Goal: Task Accomplishment & Management: Manage account settings

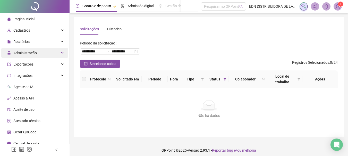
click at [52, 53] on div "Administração" at bounding box center [34, 53] width 67 height 10
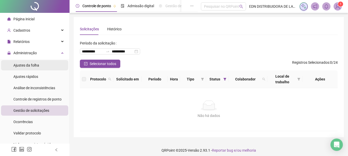
click at [47, 61] on li "Ajustes da folha" at bounding box center [34, 65] width 67 height 10
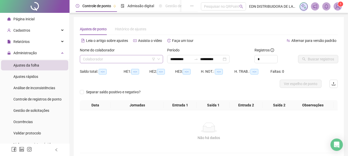
click at [157, 61] on icon "down" at bounding box center [158, 59] width 3 height 3
click at [210, 60] on input "**********" at bounding box center [211, 59] width 22 height 6
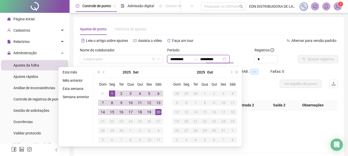
click at [172, 61] on input "**********" at bounding box center [181, 59] width 22 height 6
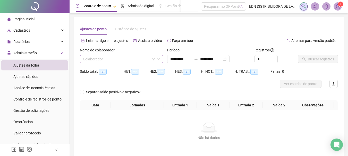
click at [137, 60] on input "search" at bounding box center [119, 59] width 72 height 8
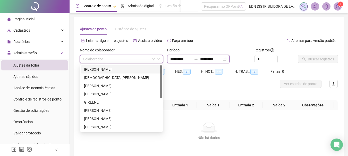
click at [181, 56] on input "**********" at bounding box center [181, 59] width 22 height 6
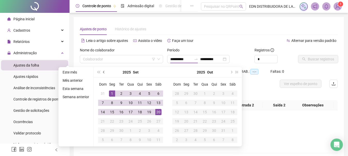
click at [101, 71] on button "prev-year" at bounding box center [104, 72] width 6 height 10
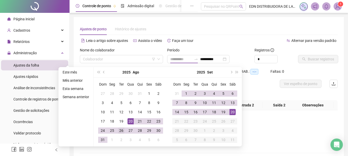
type input "**********"
click at [123, 130] on div "26" at bounding box center [121, 131] width 6 height 6
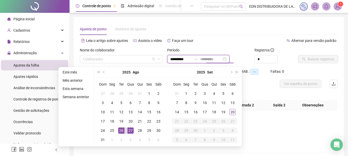
type input "**********"
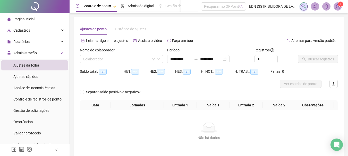
click at [294, 49] on div "Registros *" at bounding box center [274, 57] width 44 height 20
click at [132, 58] on input "search" at bounding box center [119, 59] width 72 height 8
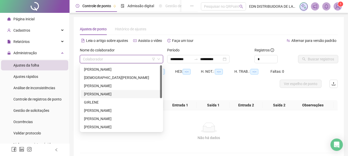
scroll to position [52, 0]
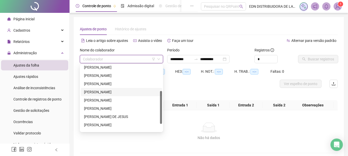
click at [97, 91] on div "[PERSON_NAME]" at bounding box center [121, 92] width 75 height 6
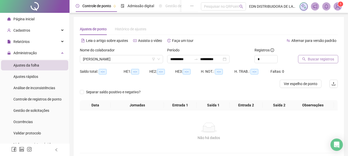
click at [323, 56] on button "Buscar registros" at bounding box center [318, 59] width 40 height 8
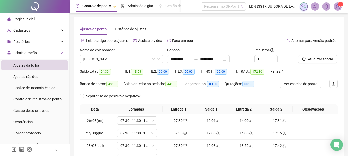
scroll to position [89, 0]
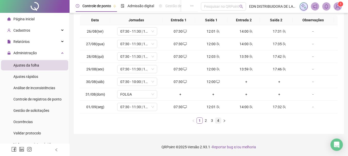
click at [218, 121] on link "4" at bounding box center [218, 121] width 6 height 6
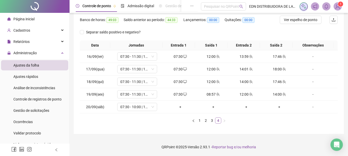
scroll to position [64, 0]
click at [180, 107] on div "+" at bounding box center [180, 107] width 29 height 6
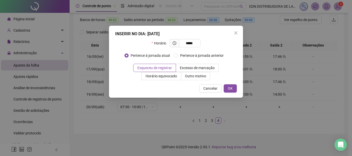
type input "*****"
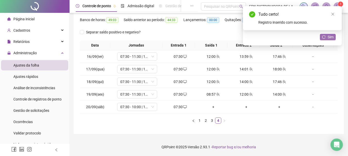
click at [324, 36] on icon "reload" at bounding box center [324, 37] width 4 height 4
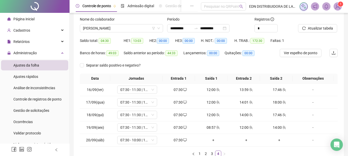
scroll to position [0, 0]
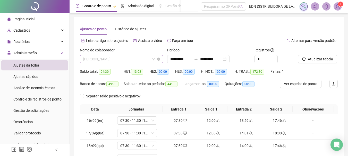
click at [129, 63] on span "[PERSON_NAME]" at bounding box center [121, 59] width 77 height 8
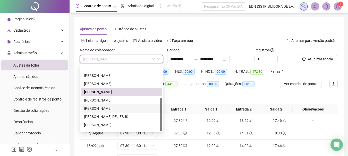
scroll to position [66, 0]
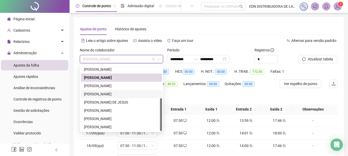
click at [114, 92] on div "[PERSON_NAME]" at bounding box center [121, 94] width 75 height 6
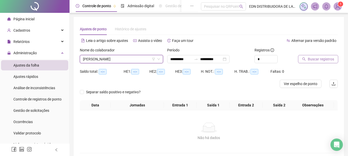
click at [322, 57] on span "Buscar registros" at bounding box center [321, 59] width 26 height 6
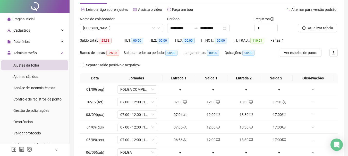
scroll to position [89, 0]
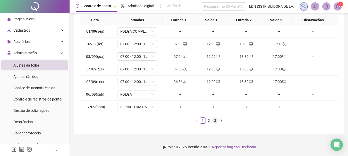
click at [215, 118] on link "3" at bounding box center [215, 121] width 6 height 6
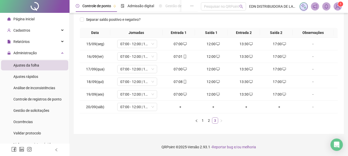
scroll to position [77, 0]
click at [152, 110] on span "07:00 - 12:00 | 13:30 - 17:00" at bounding box center [137, 107] width 34 height 8
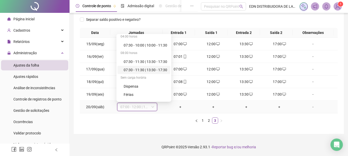
scroll to position [41, 0]
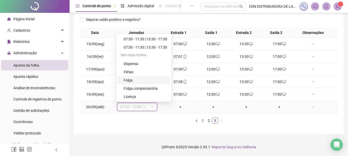
click at [135, 82] on div "Folga" at bounding box center [146, 81] width 44 height 6
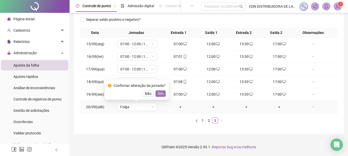
click at [158, 94] on span "Sim" at bounding box center [161, 94] width 6 height 6
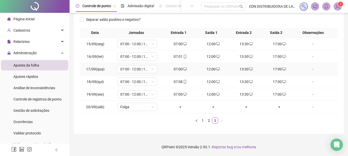
scroll to position [0, 0]
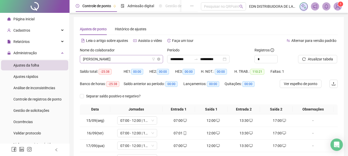
click at [125, 61] on span "[PERSON_NAME]" at bounding box center [121, 59] width 77 height 8
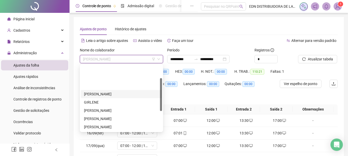
scroll to position [66, 0]
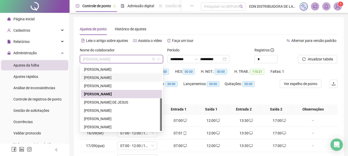
click at [105, 76] on div "[PERSON_NAME]" at bounding box center [121, 78] width 75 height 6
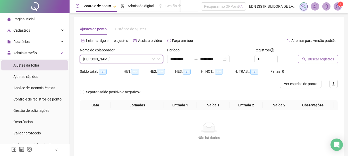
click at [311, 60] on span "Buscar registros" at bounding box center [321, 59] width 26 height 6
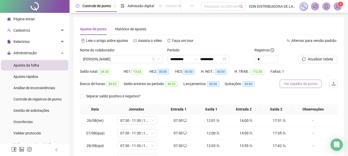
click at [303, 86] on span "Ver espelho de ponto" at bounding box center [300, 84] width 33 height 6
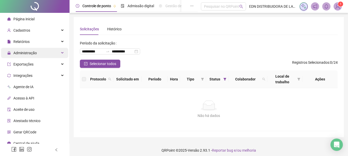
click at [54, 55] on div "Administração" at bounding box center [34, 53] width 67 height 10
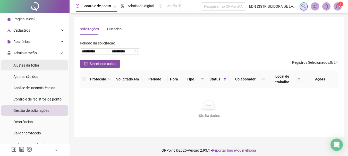
click at [36, 63] on span "Ajustes da folha" at bounding box center [26, 65] width 26 height 4
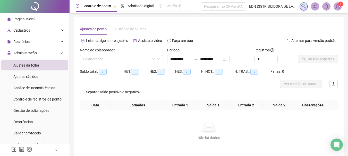
click at [41, 65] on li "Ajustes da folha" at bounding box center [34, 65] width 67 height 10
click at [181, 60] on input "**********" at bounding box center [181, 59] width 22 height 6
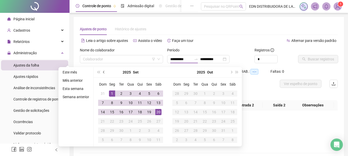
click at [103, 74] on button "prev-year" at bounding box center [104, 72] width 6 height 10
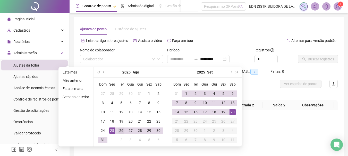
type input "**********"
click at [120, 132] on div "26" at bounding box center [121, 131] width 6 height 6
type input "**********"
drag, startPoint x: 216, startPoint y: 22, endPoint x: 207, endPoint y: 41, distance: 21.0
click at [216, 24] on div "**********" at bounding box center [209, 88] width 270 height 143
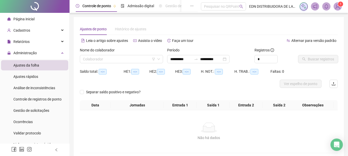
click at [207, 41] on div "Leia o artigo sobre ajustes Assista o vídeo Faça um tour" at bounding box center [144, 41] width 129 height 8
click at [94, 58] on input "search" at bounding box center [119, 59] width 72 height 8
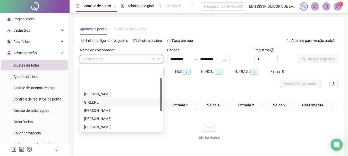
scroll to position [52, 0]
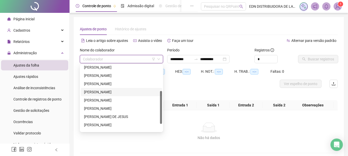
click at [99, 94] on div "[PERSON_NAME]" at bounding box center [121, 92] width 75 height 6
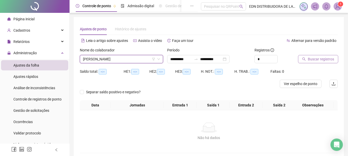
click at [312, 60] on span "Buscar registros" at bounding box center [321, 59] width 26 height 6
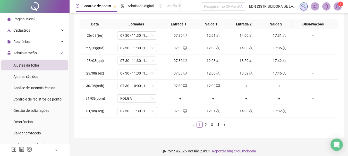
scroll to position [89, 0]
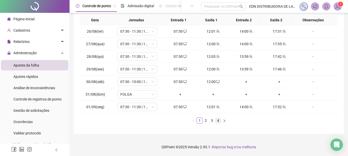
click at [221, 122] on link "4" at bounding box center [218, 121] width 6 height 6
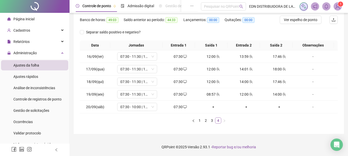
scroll to position [64, 0]
click at [209, 94] on div "08:57" at bounding box center [213, 95] width 29 height 6
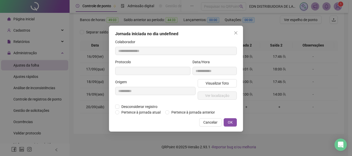
type input "**********"
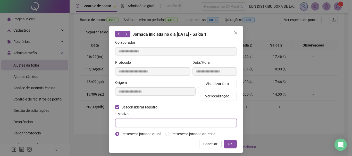
click at [124, 120] on input "text" at bounding box center [176, 123] width 122 height 8
type input "**********"
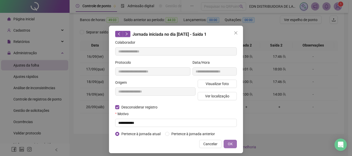
click at [229, 141] on button "OK" at bounding box center [230, 144] width 13 height 8
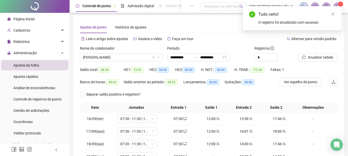
scroll to position [0, 0]
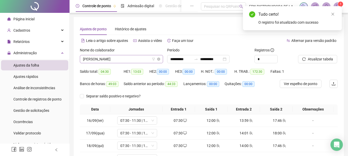
click at [117, 60] on span "[PERSON_NAME]" at bounding box center [121, 59] width 77 height 8
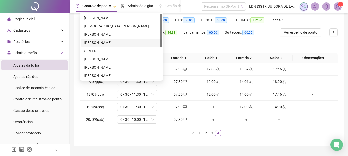
scroll to position [26, 0]
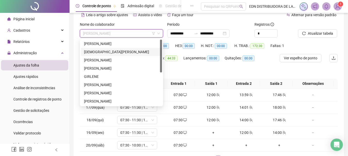
click at [101, 54] on div "[DEMOGRAPHIC_DATA][PERSON_NAME]" at bounding box center [121, 52] width 75 height 6
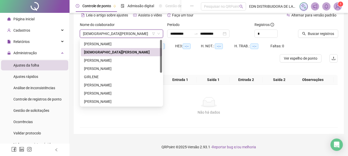
scroll to position [26, 0]
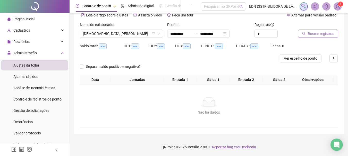
click at [313, 33] on span "Buscar registros" at bounding box center [321, 34] width 26 height 6
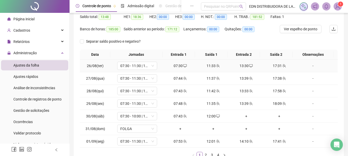
scroll to position [89, 0]
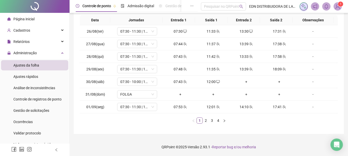
click at [216, 115] on div "Data Jornadas Entrada 1 Saída 1 Entrada 2 Saída 2 Observações 26/08(ter) 07:30 …" at bounding box center [209, 69] width 258 height 109
click at [218, 120] on link "4" at bounding box center [218, 121] width 6 height 6
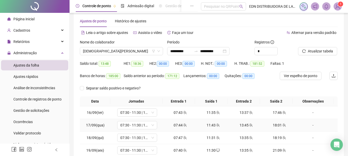
scroll to position [0, 0]
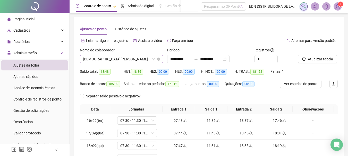
click at [138, 60] on span "[DEMOGRAPHIC_DATA][PERSON_NAME]" at bounding box center [121, 59] width 77 height 8
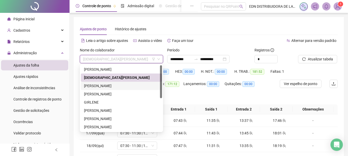
scroll to position [66, 0]
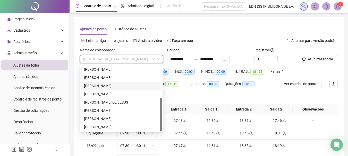
click at [109, 86] on div "[PERSON_NAME]" at bounding box center [121, 86] width 75 height 6
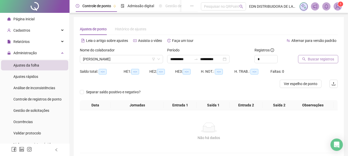
click at [325, 58] on span "Buscar registros" at bounding box center [321, 59] width 26 height 6
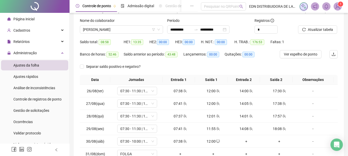
scroll to position [89, 0]
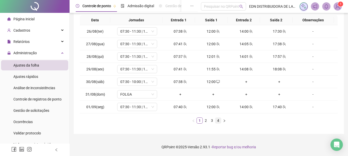
click at [216, 121] on link "4" at bounding box center [218, 121] width 6 height 6
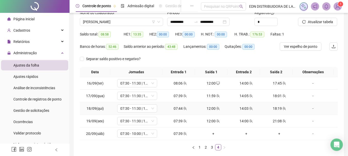
scroll to position [0, 0]
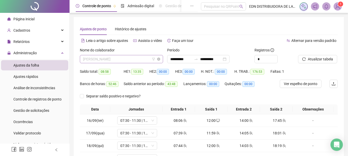
click at [124, 59] on span "[PERSON_NAME]" at bounding box center [121, 59] width 77 height 8
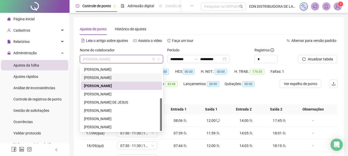
click at [109, 77] on div "[PERSON_NAME]" at bounding box center [121, 78] width 75 height 6
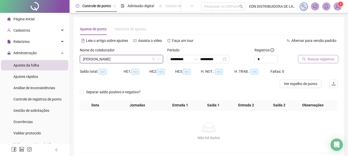
click at [306, 58] on button "Buscar registros" at bounding box center [318, 59] width 40 height 8
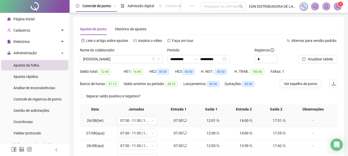
scroll to position [89, 0]
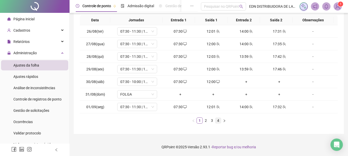
click at [218, 122] on link "4" at bounding box center [218, 121] width 6 height 6
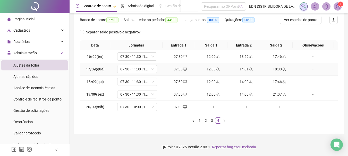
scroll to position [38, 0]
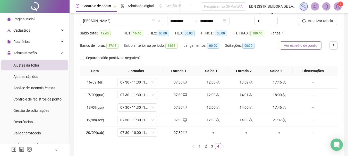
click at [314, 44] on span "Ver espelho de ponto" at bounding box center [300, 46] width 33 height 6
